Goal: Information Seeking & Learning: Learn about a topic

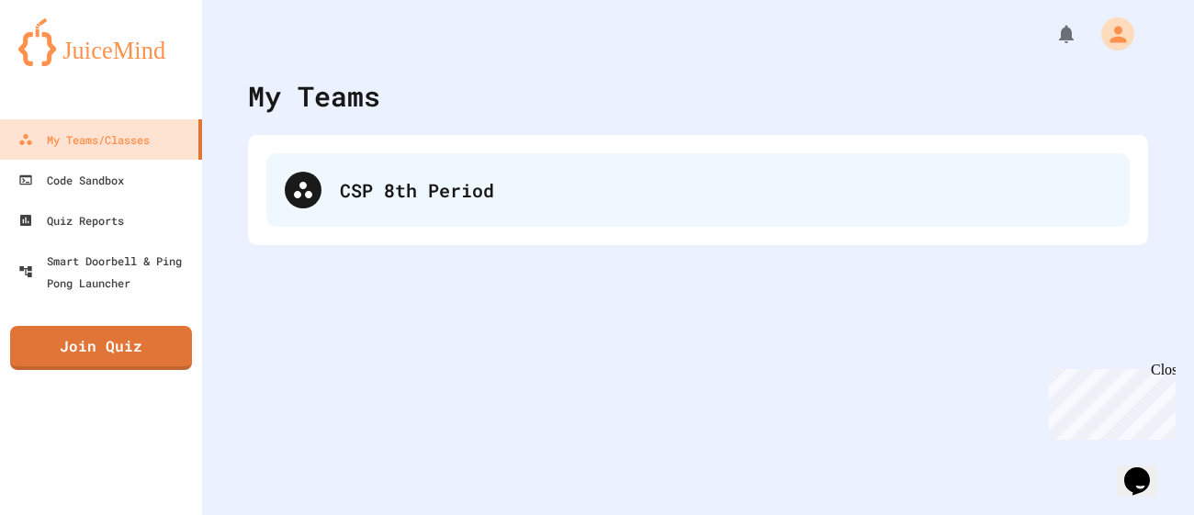
click at [487, 191] on div "CSP 8th Period" at bounding box center [725, 190] width 771 height 28
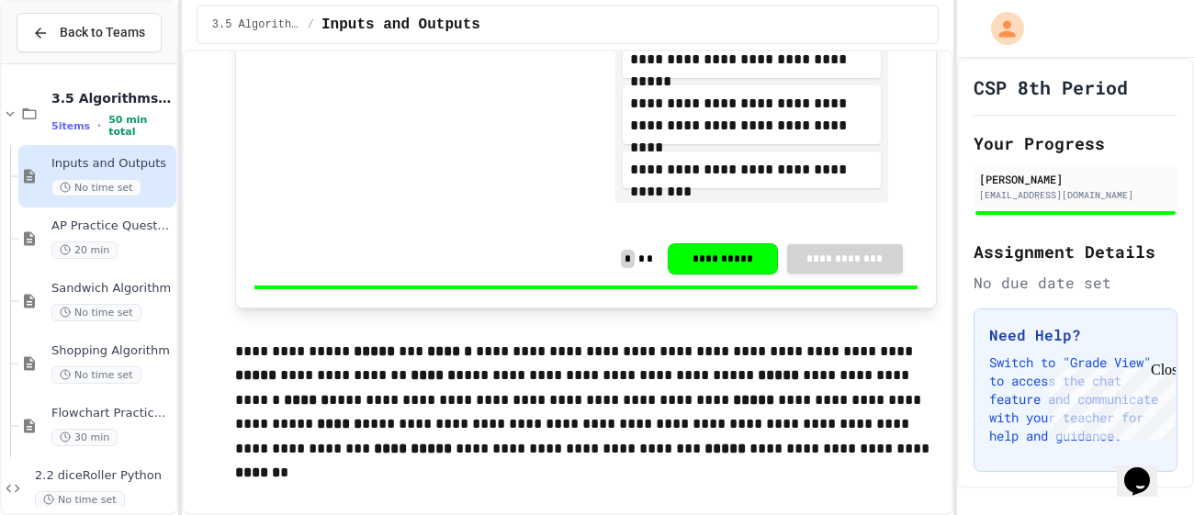
scroll to position [937, 0]
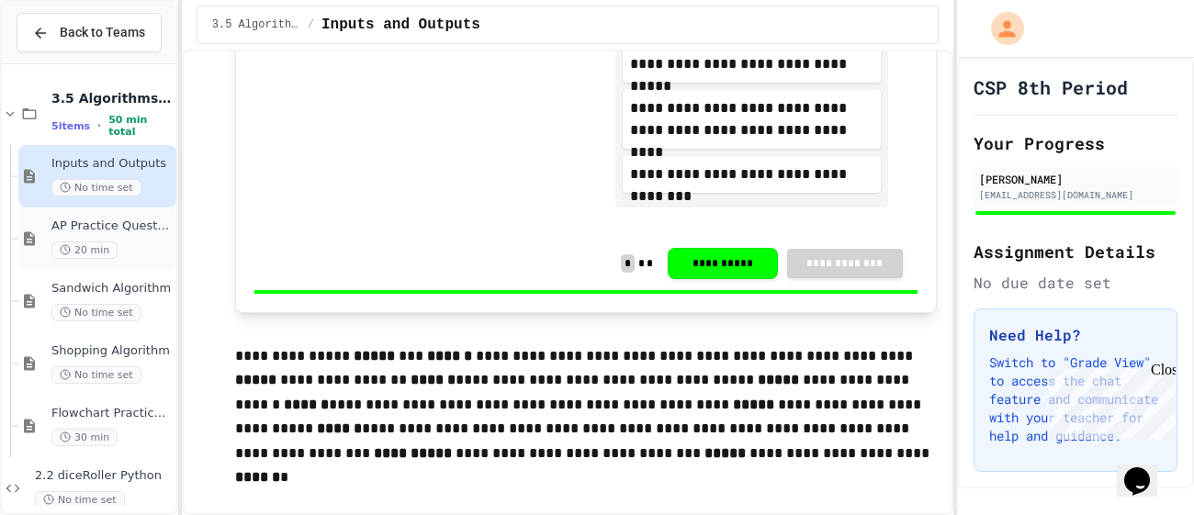
click at [83, 242] on span "20 min" at bounding box center [84, 250] width 66 height 17
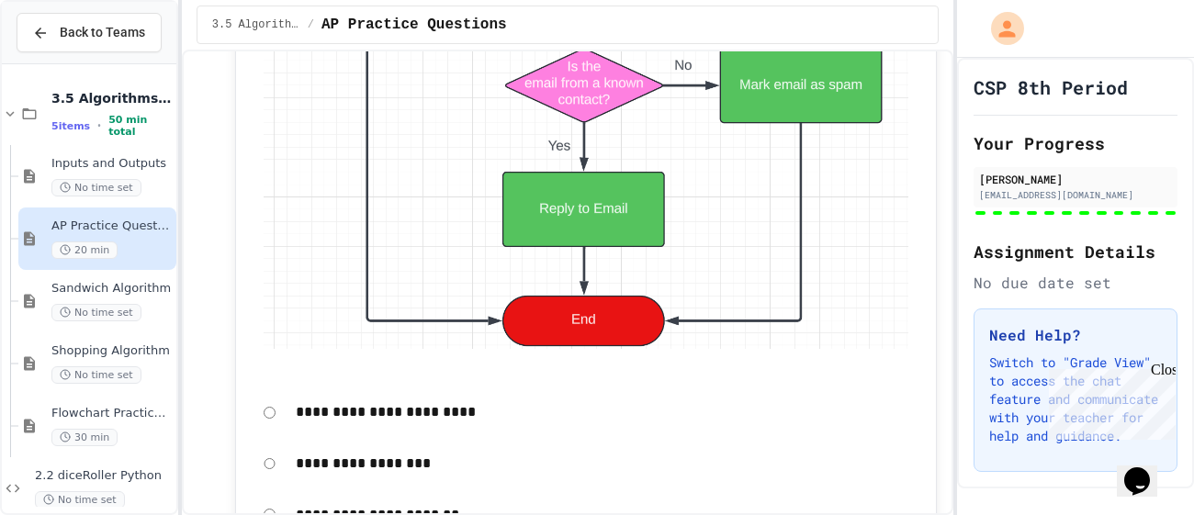
scroll to position [6178, 0]
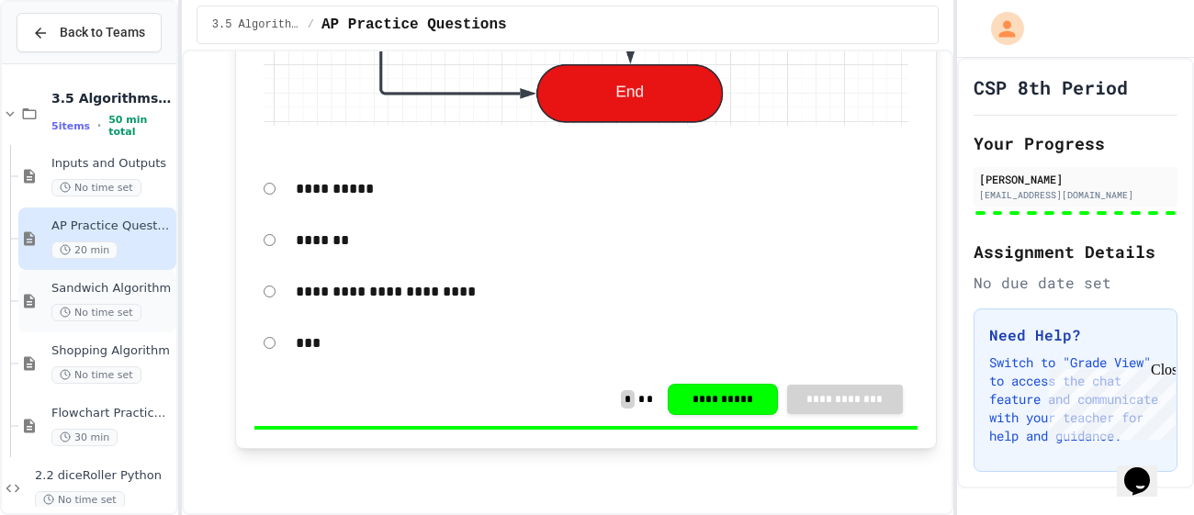
click at [98, 283] on span "Sandwich Algorithm" at bounding box center [111, 289] width 121 height 16
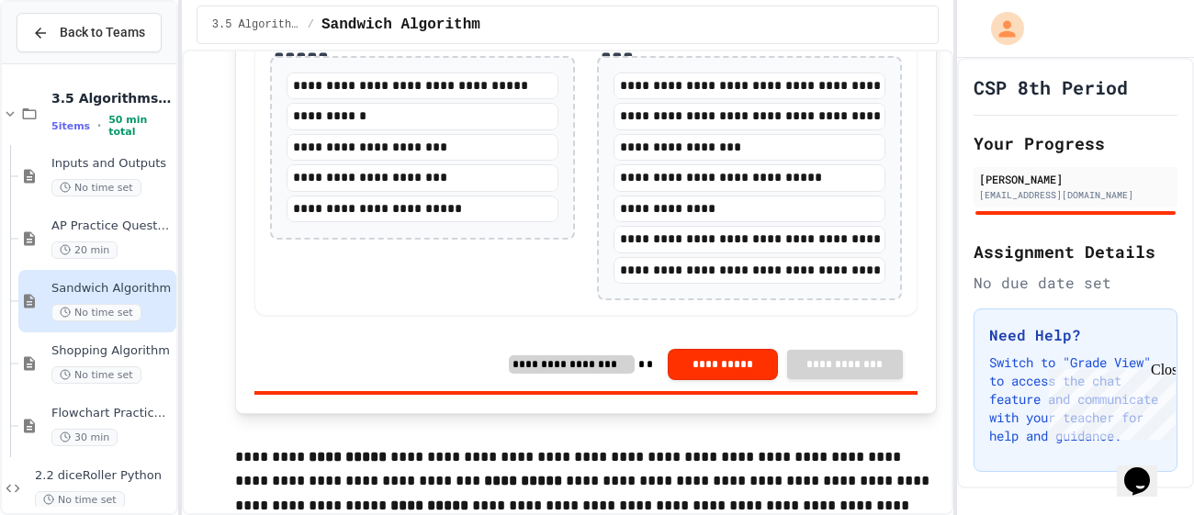
scroll to position [477, 0]
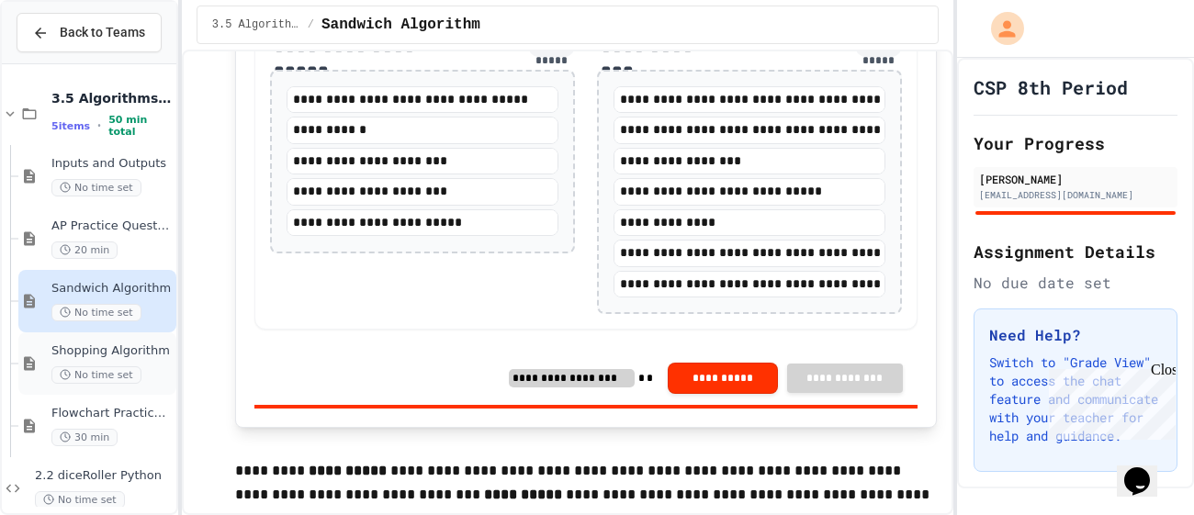
click at [54, 367] on span "No time set" at bounding box center [96, 374] width 90 height 17
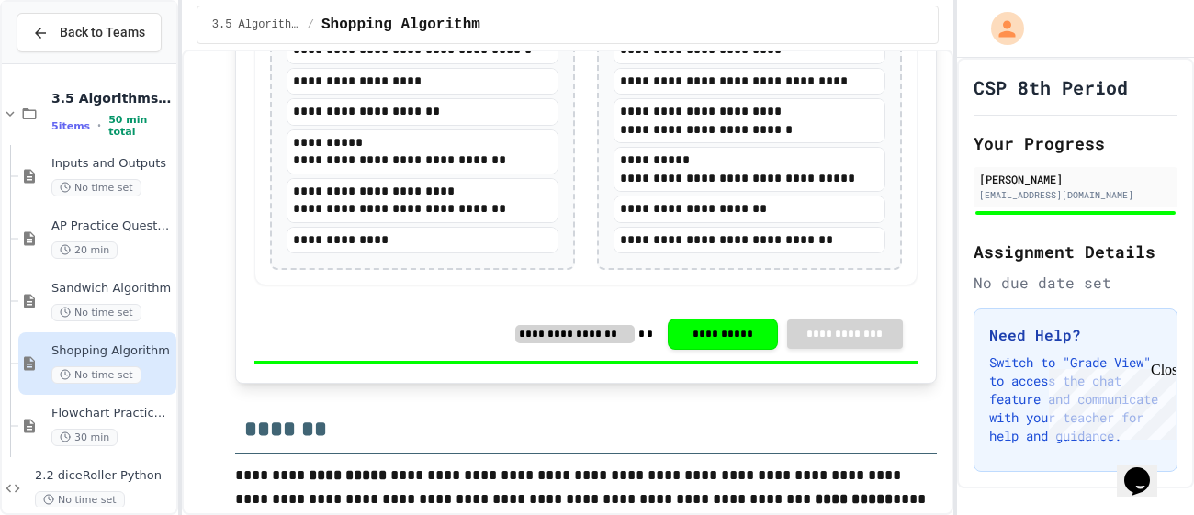
scroll to position [870, 0]
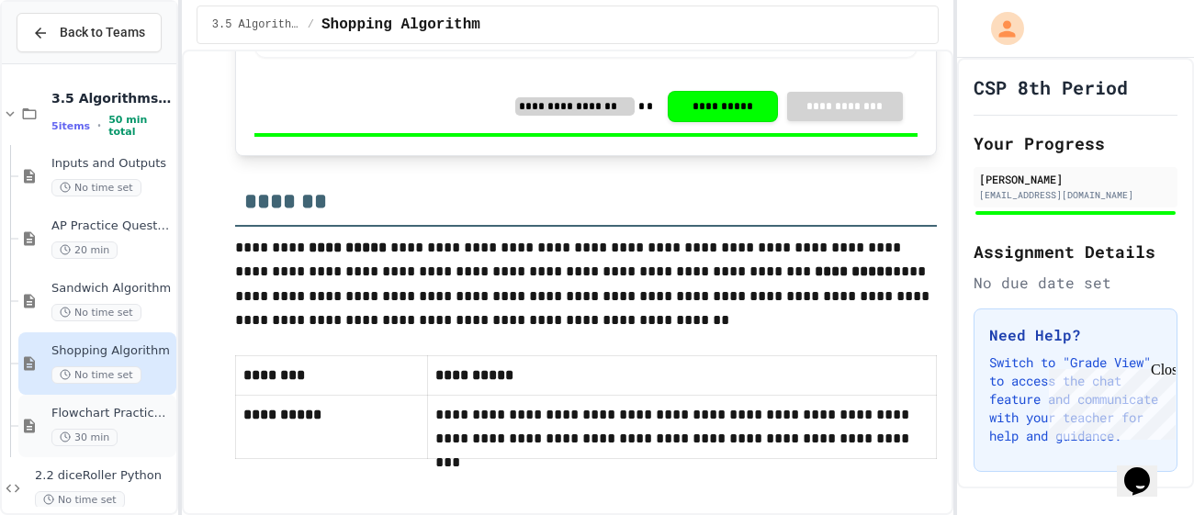
click at [75, 414] on span "Flowchart Practice Exercises" at bounding box center [111, 414] width 121 height 16
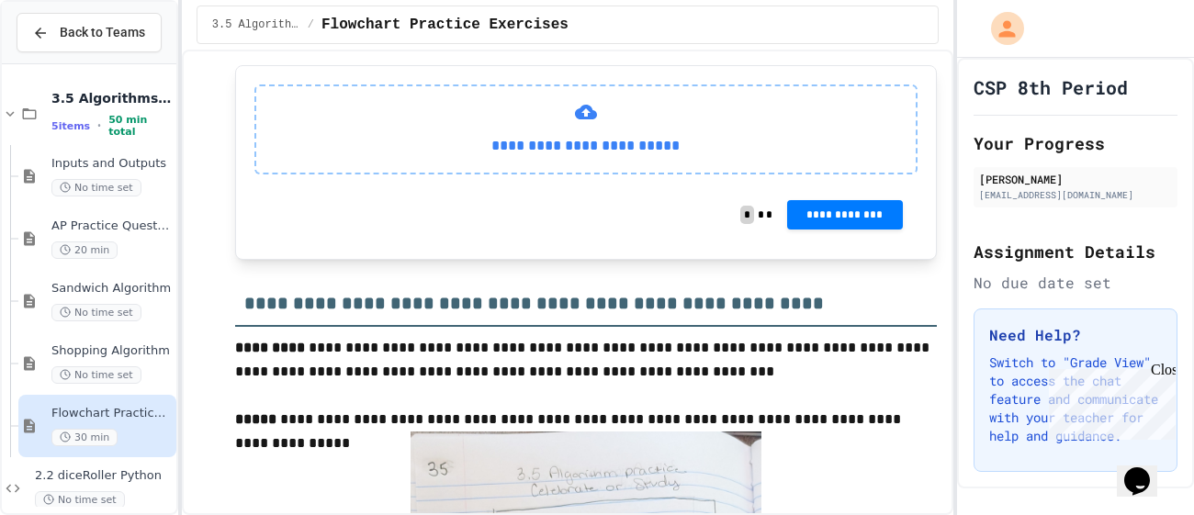
scroll to position [1470, 0]
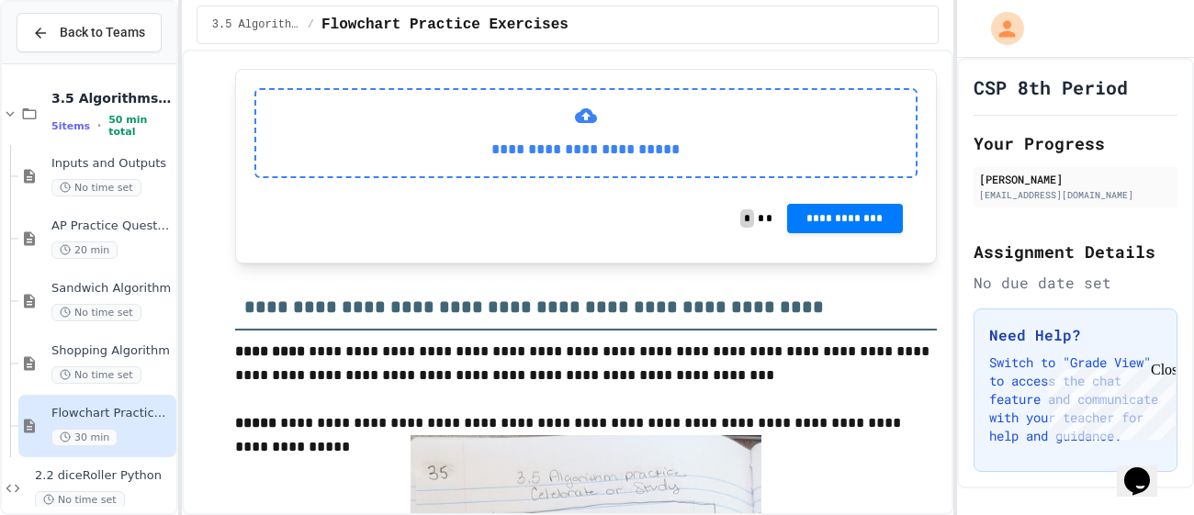
click at [597, 178] on div "**********" at bounding box center [585, 133] width 663 height 90
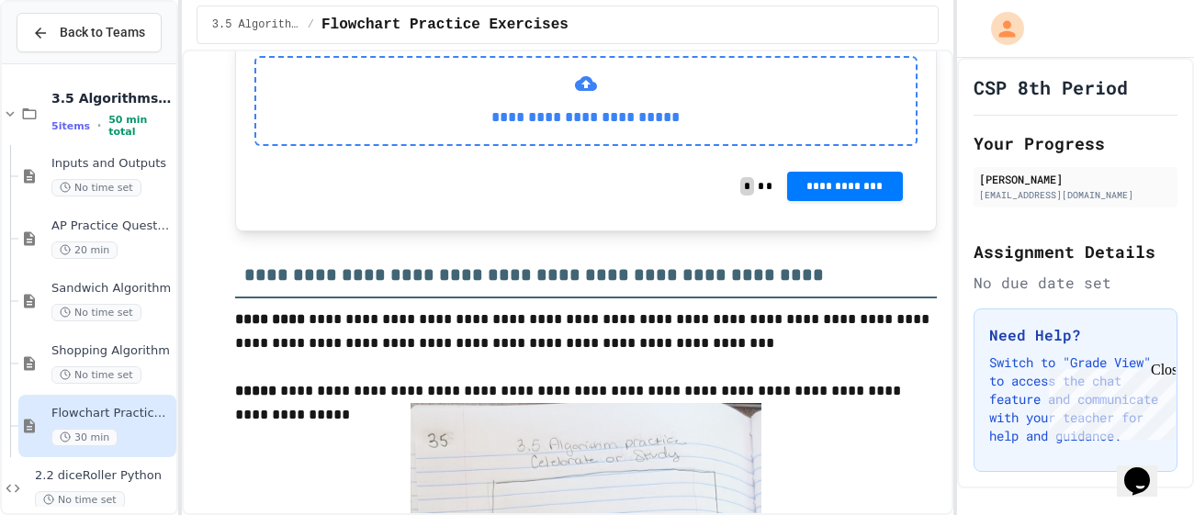
scroll to position [1496, 0]
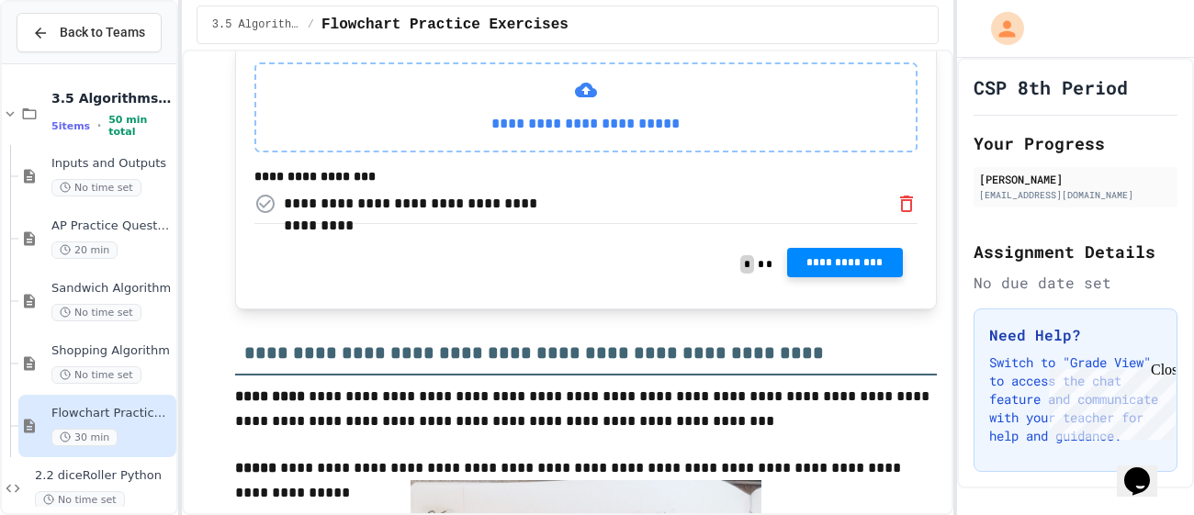
click at [830, 270] on span "**********" at bounding box center [845, 262] width 86 height 15
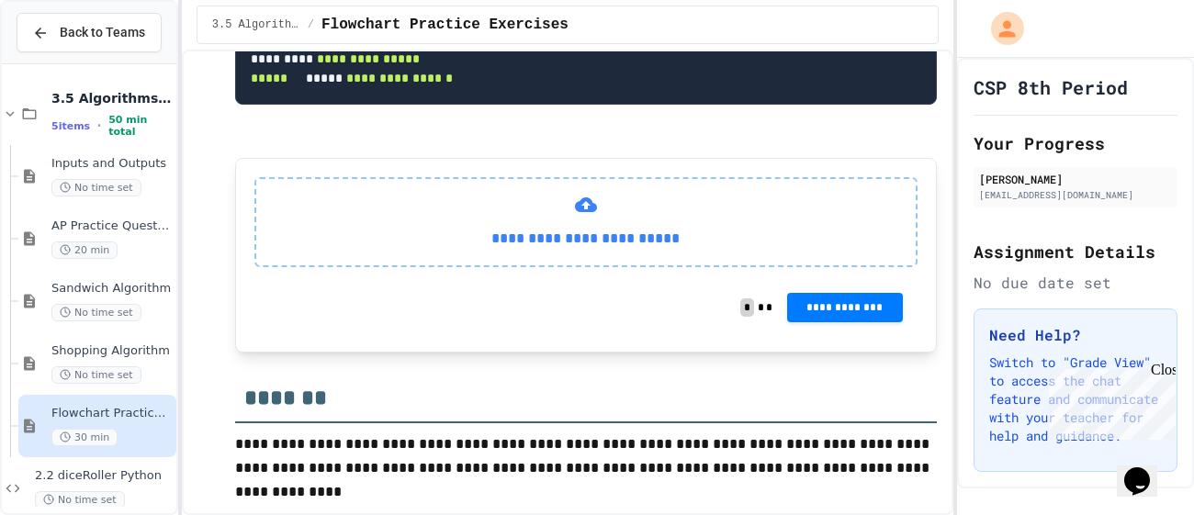
scroll to position [2728, 0]
click at [651, 217] on div "**********" at bounding box center [585, 222] width 663 height 90
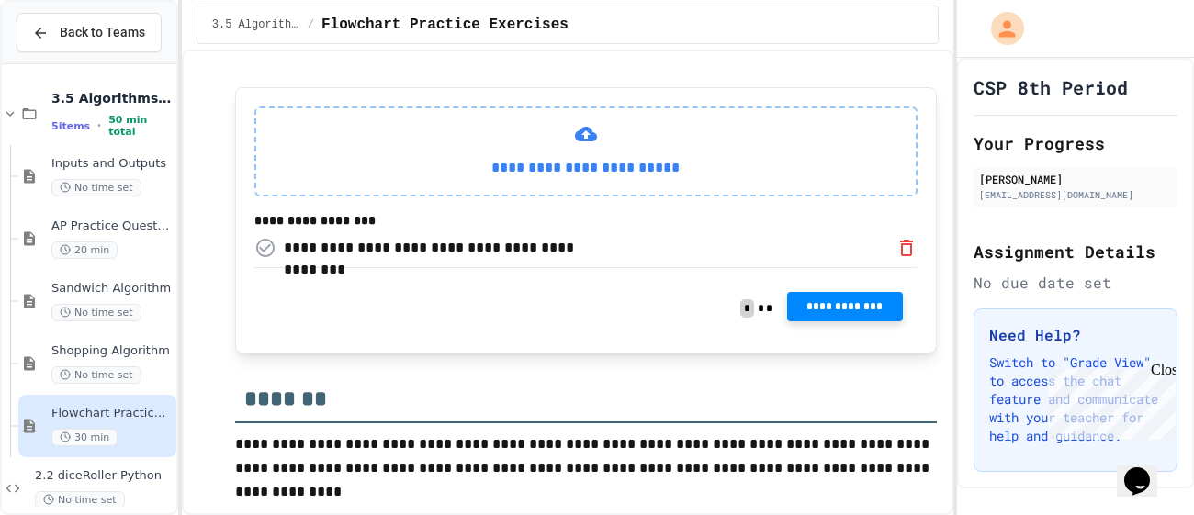
click at [834, 321] on button "**********" at bounding box center [845, 306] width 116 height 29
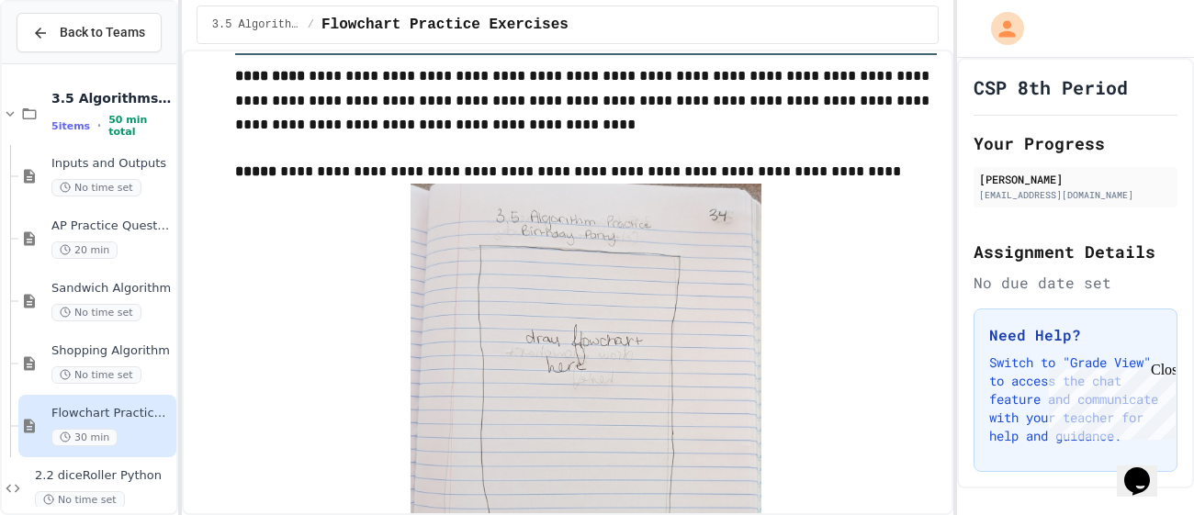
scroll to position [0, 0]
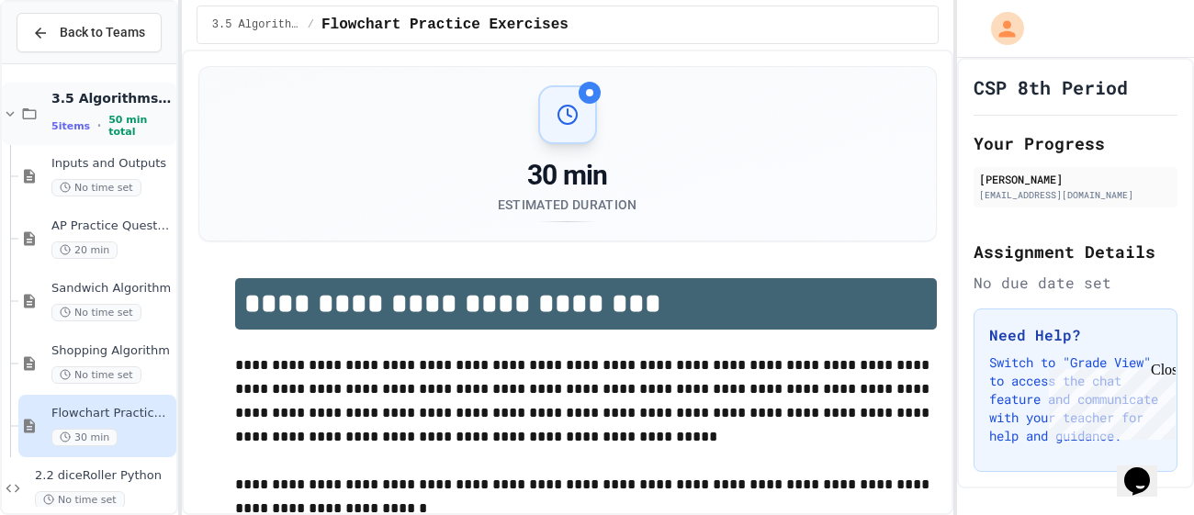
click at [2, 107] on icon at bounding box center [10, 114] width 17 height 17
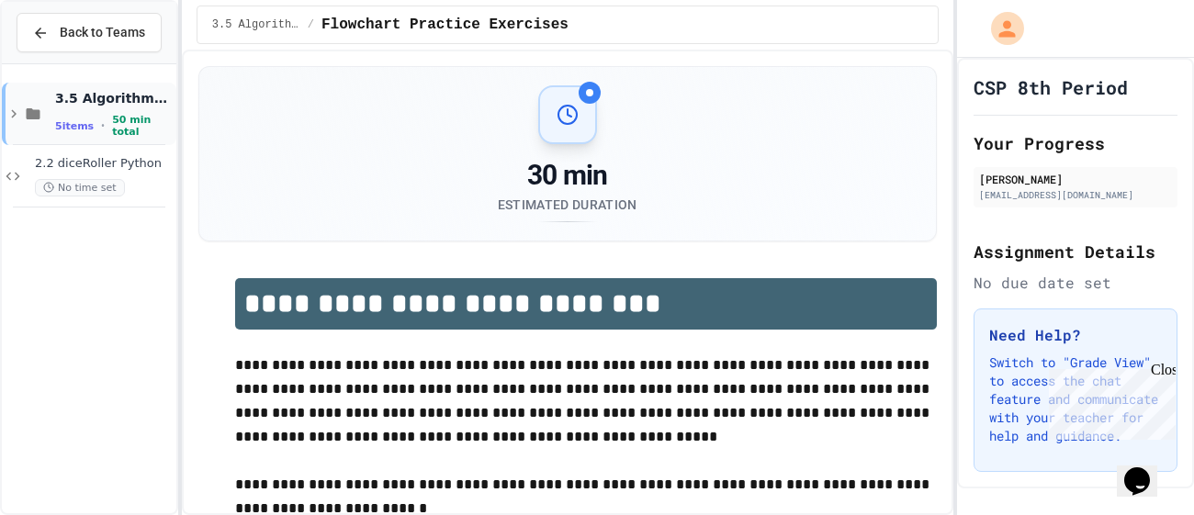
click at [20, 112] on icon at bounding box center [14, 114] width 17 height 17
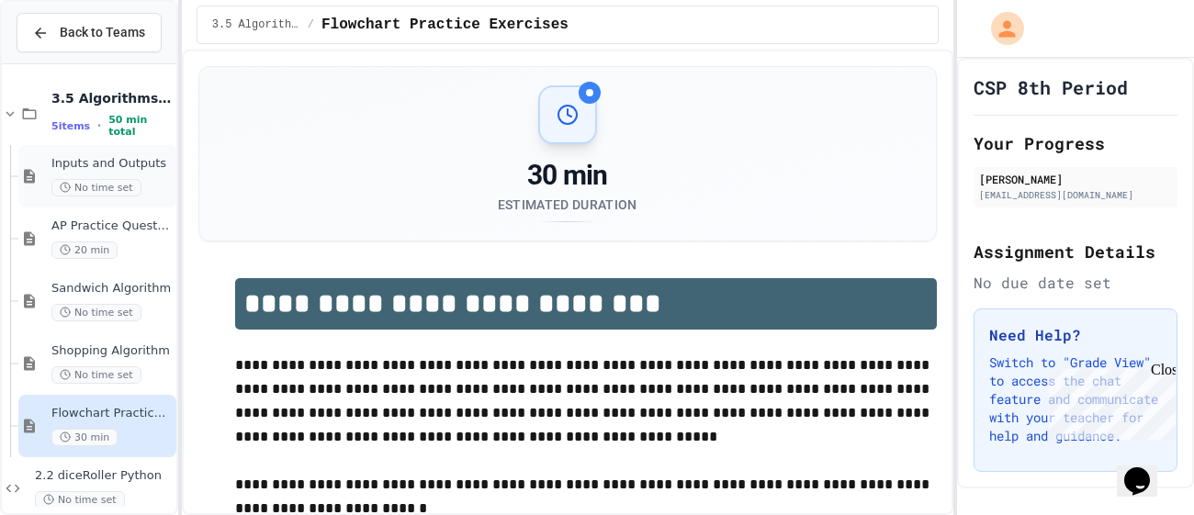
scroll to position [23, 0]
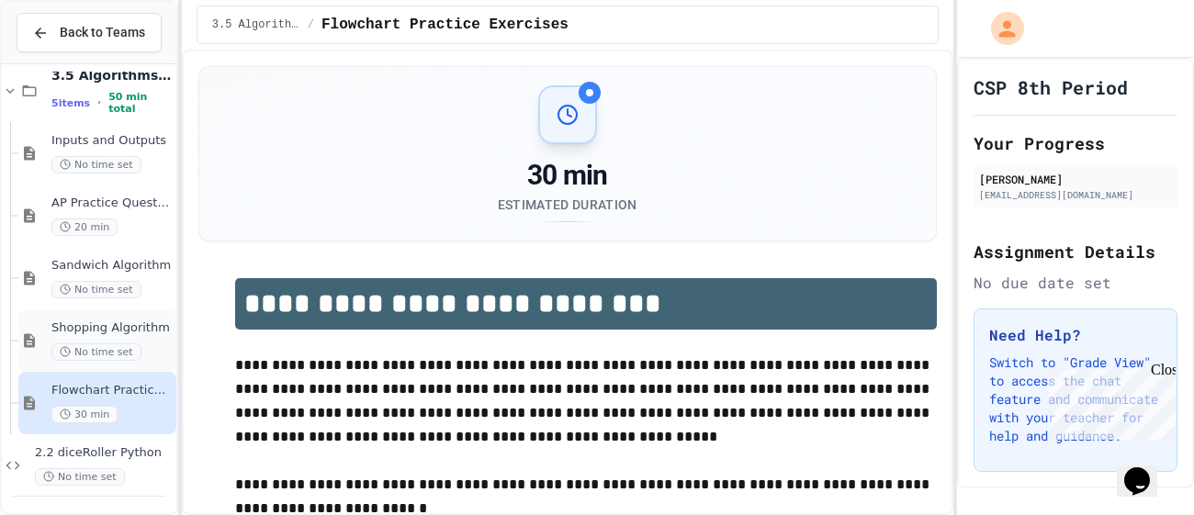
click at [100, 332] on span "Shopping Algorithm" at bounding box center [111, 329] width 121 height 16
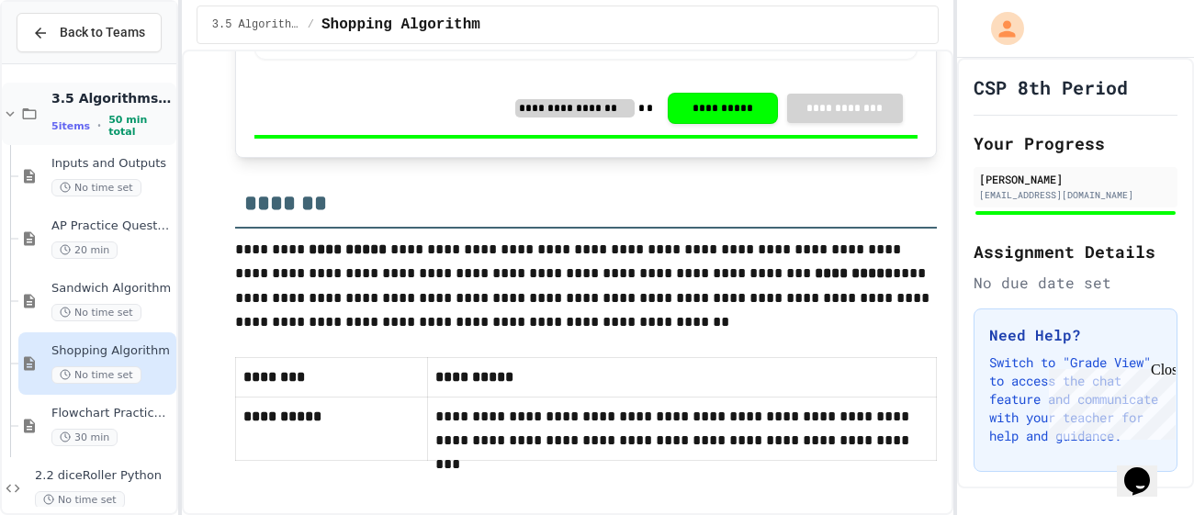
click at [86, 104] on span "3.5 Algorithms Practice" at bounding box center [111, 98] width 121 height 17
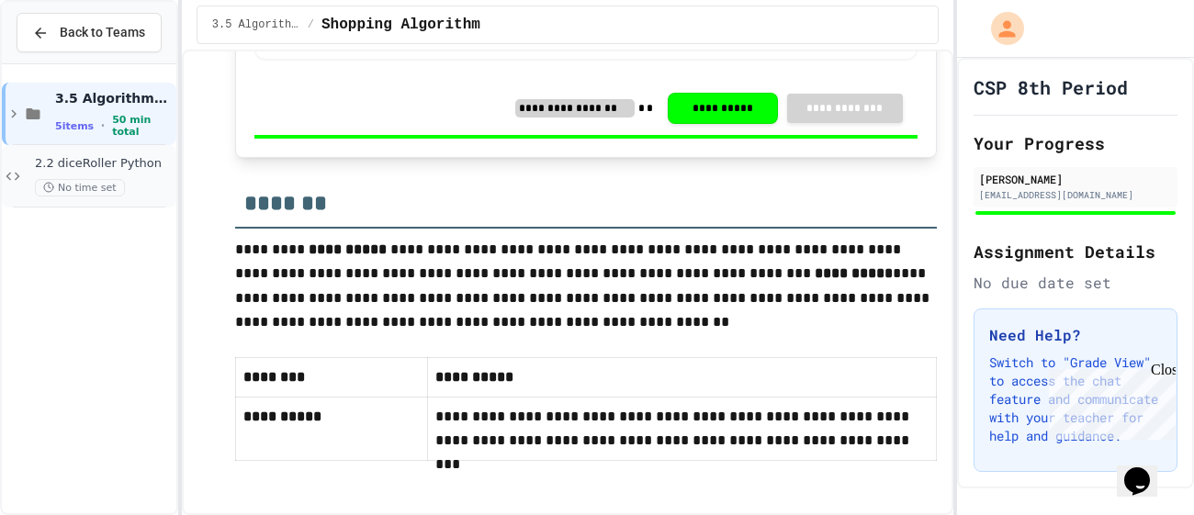
click at [28, 162] on div "2.2 diceRoller Python No time set" at bounding box center [89, 176] width 174 height 62
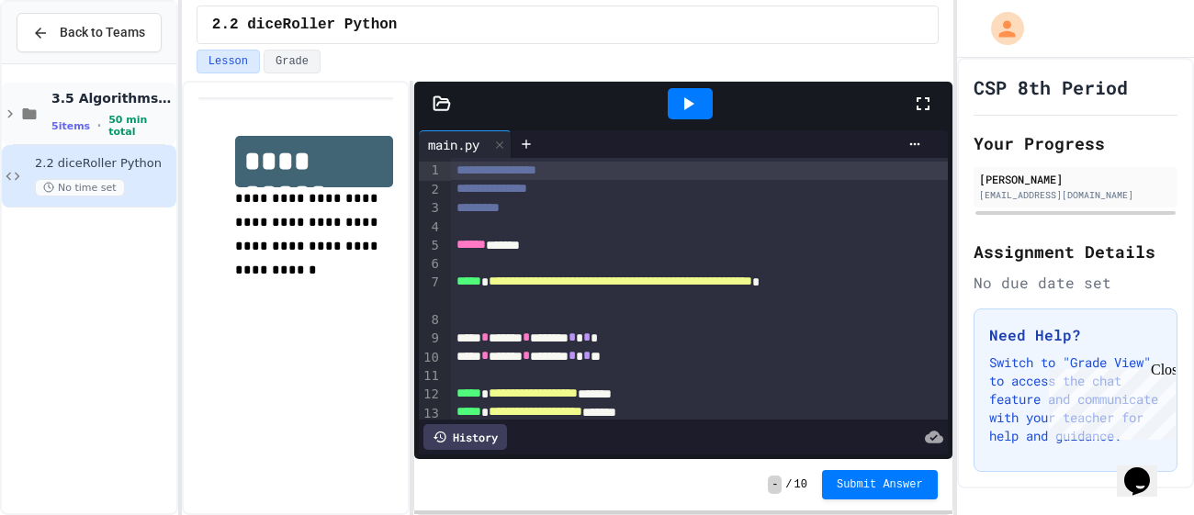
click at [76, 98] on span "3.5 Algorithms Practice" at bounding box center [111, 98] width 121 height 17
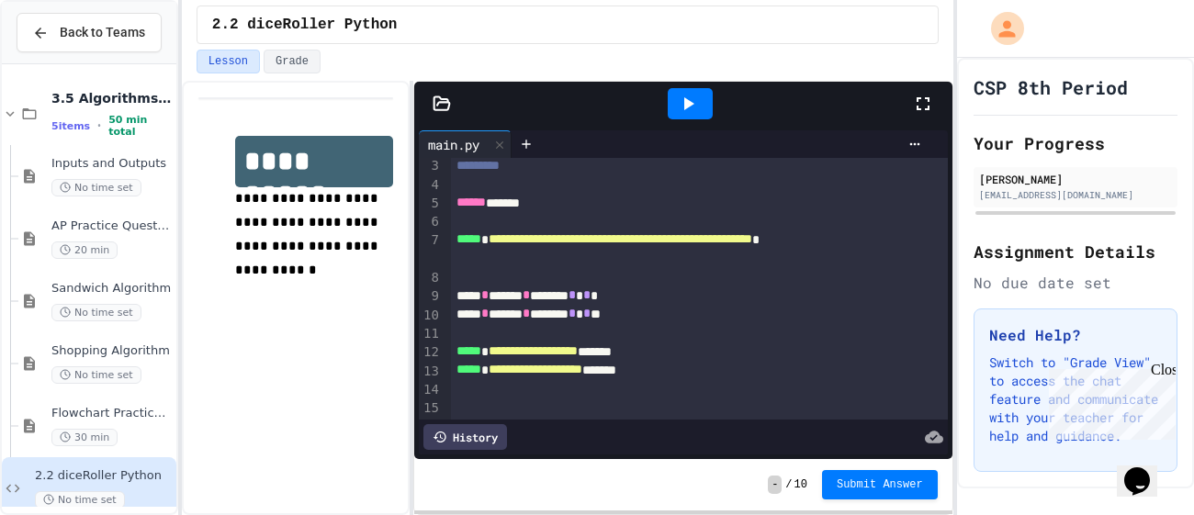
scroll to position [41, 0]
click at [138, 156] on span "Inputs and Outputs" at bounding box center [111, 164] width 121 height 16
